Goal: Transaction & Acquisition: Purchase product/service

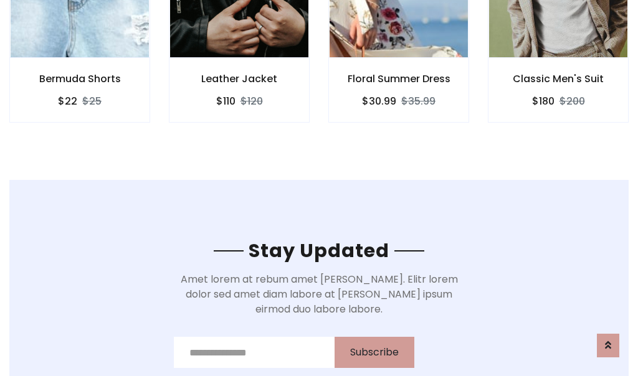
scroll to position [1877, 0]
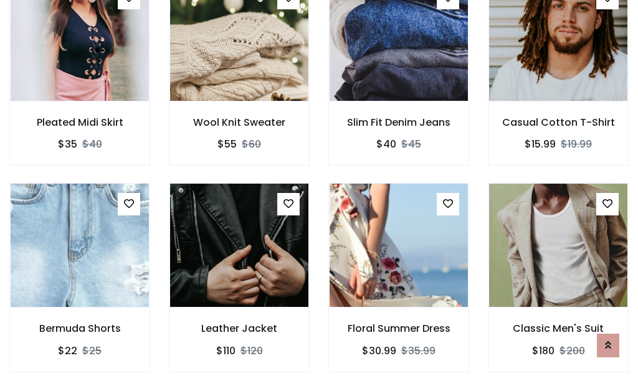
scroll to position [1324, 0]
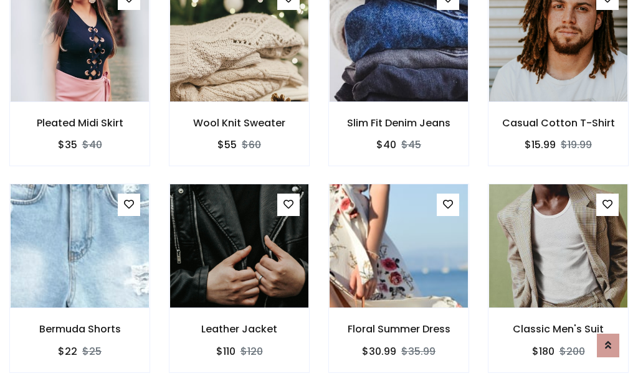
click at [319, 188] on div "Floral Summer Dress $30.99 $35.99" at bounding box center [399, 287] width 160 height 206
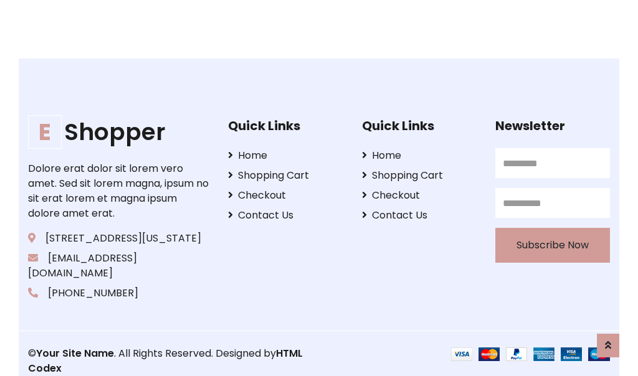
scroll to position [2372, 0]
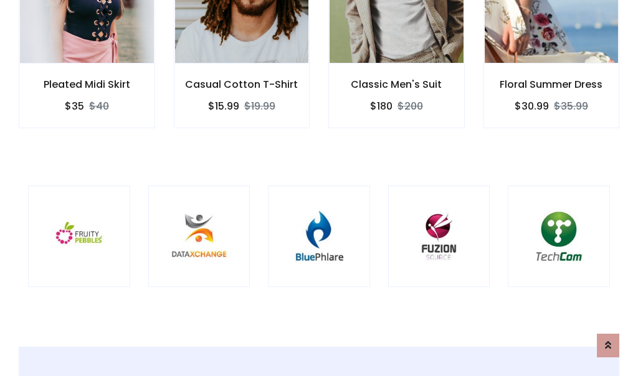
click at [319, 188] on div at bounding box center [319, 237] width 102 height 102
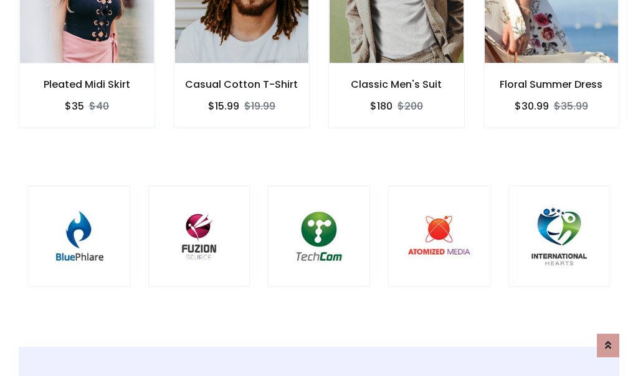
click at [319, 188] on div at bounding box center [319, 237] width 102 height 102
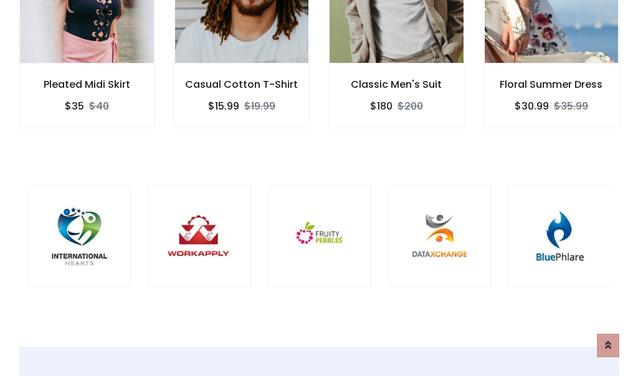
scroll to position [0, 0]
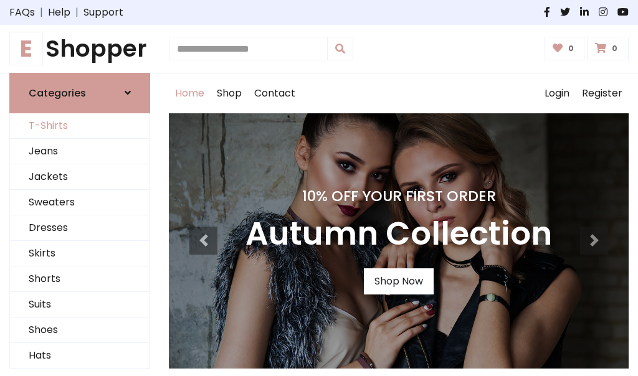
click at [80, 126] on link "T-Shirts" at bounding box center [80, 126] width 140 height 26
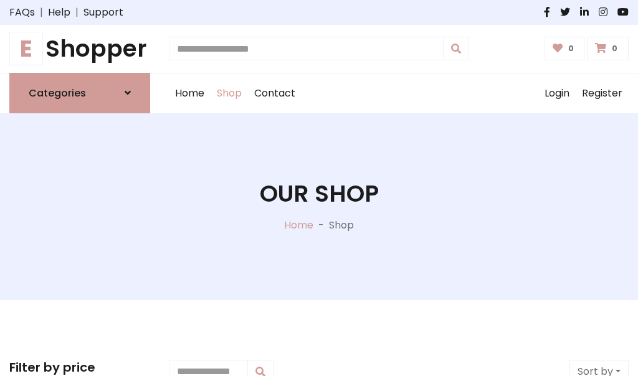
scroll to position [500, 0]
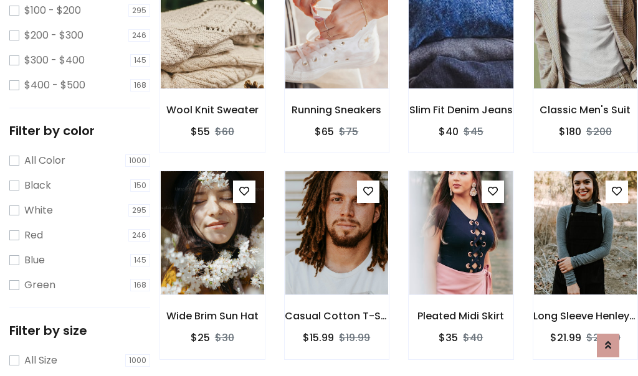
scroll to position [63, 0]
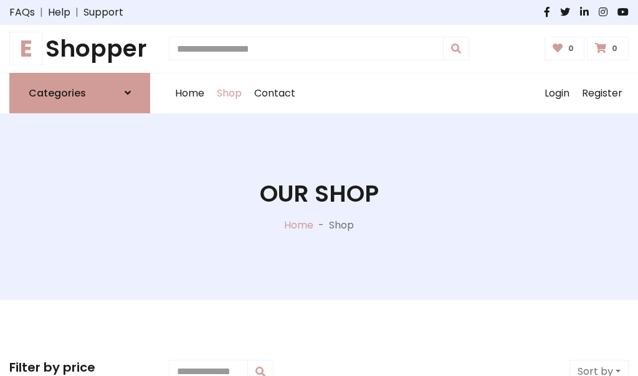
click at [80, 49] on h1 "E Shopper" at bounding box center [79, 49] width 141 height 28
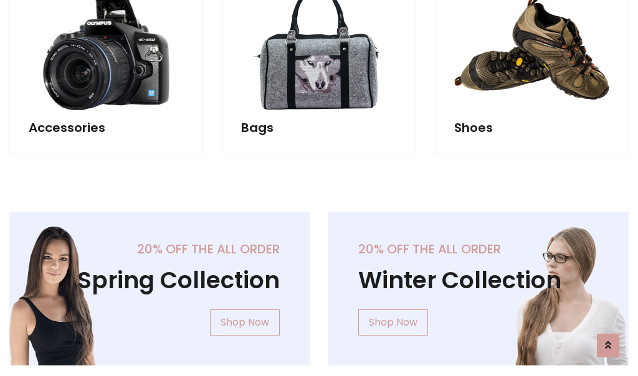
scroll to position [1211, 0]
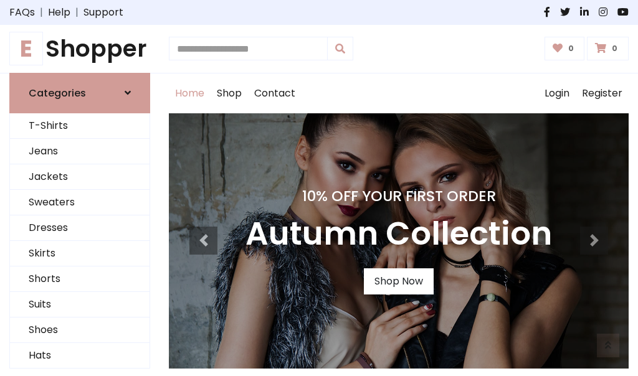
scroll to position [409, 0]
